Goal: Task Accomplishment & Management: Complete application form

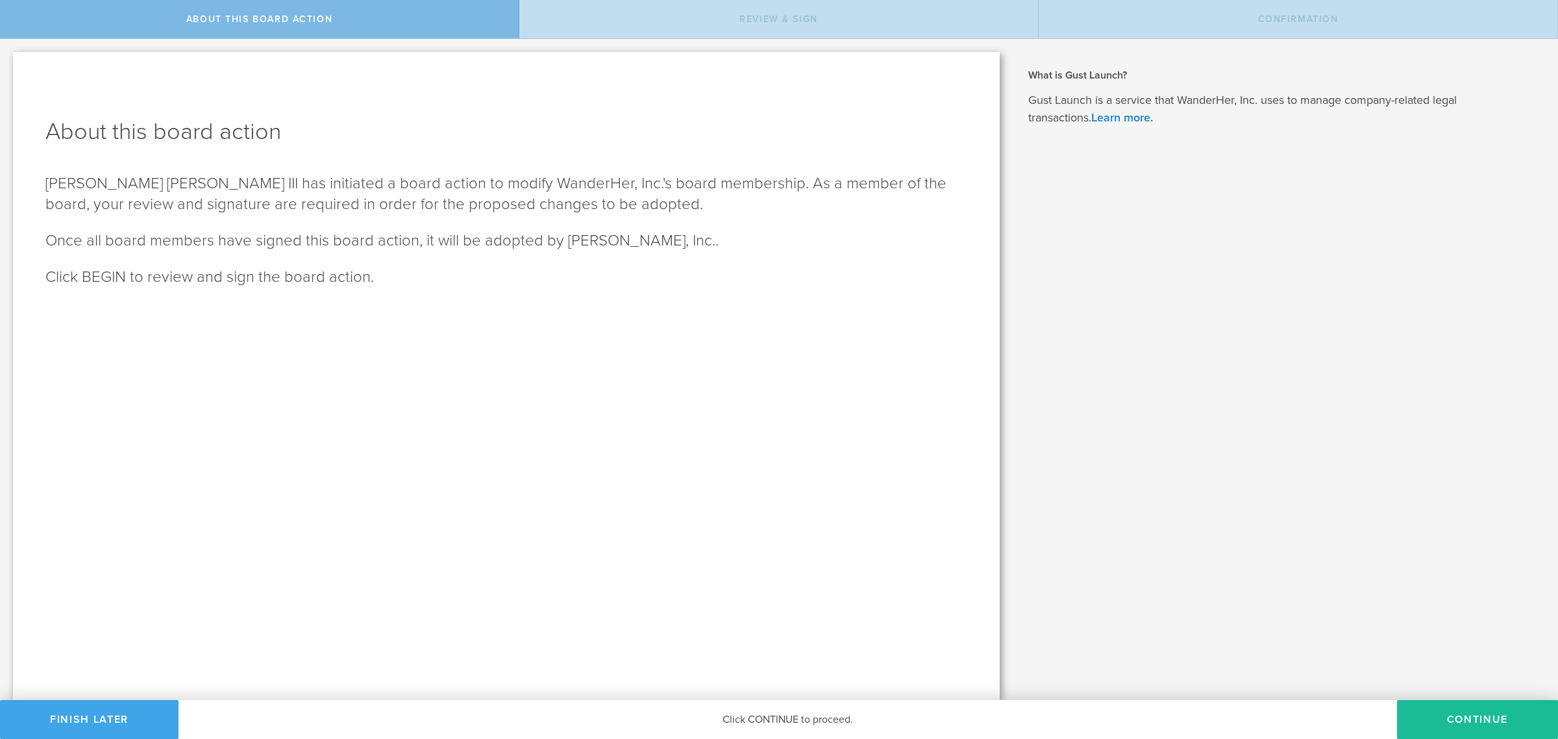
click at [128, 714] on button "Finish Later" at bounding box center [89, 719] width 179 height 39
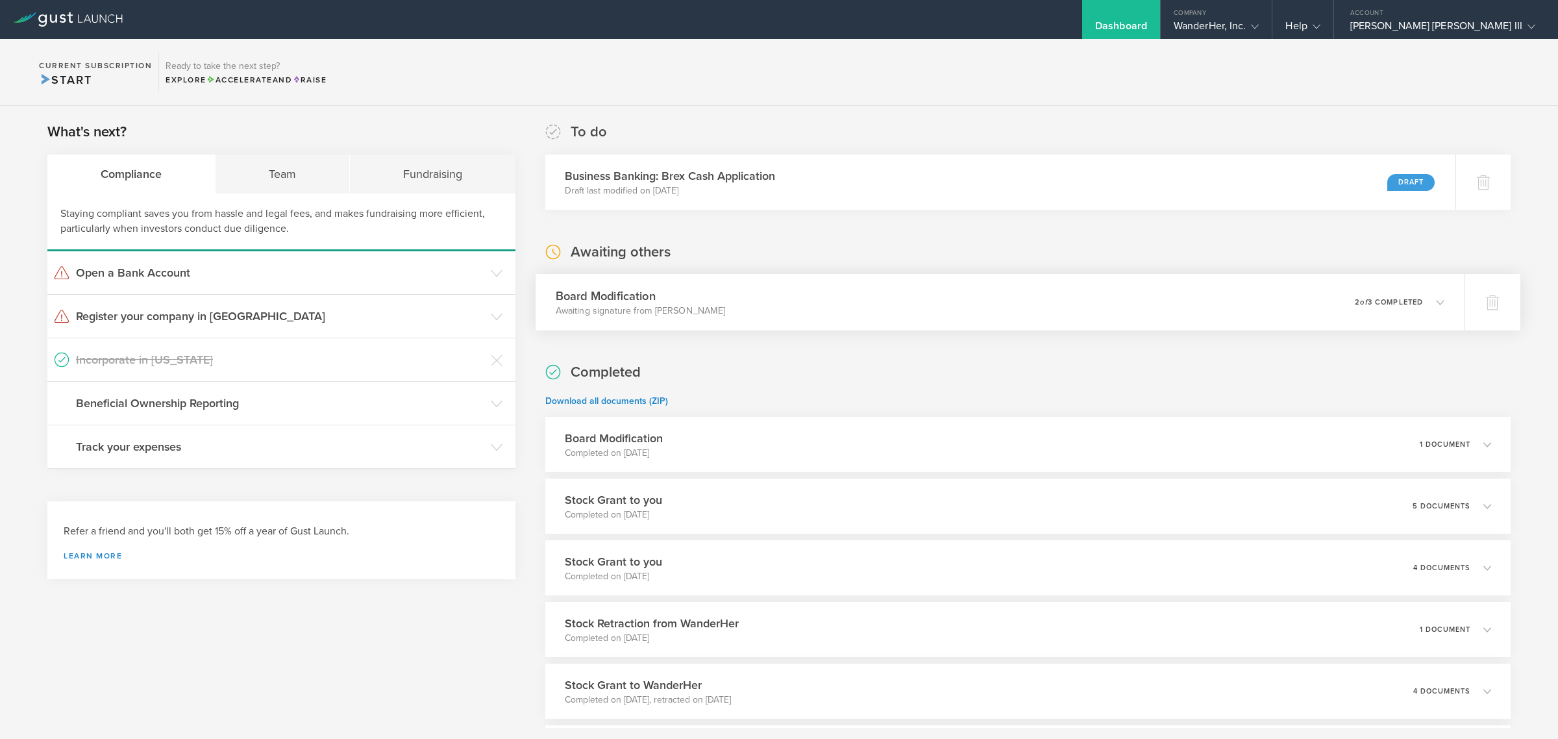
click at [1423, 297] on icon at bounding box center [1433, 302] width 21 height 12
